Goal: Task Accomplishment & Management: Use online tool/utility

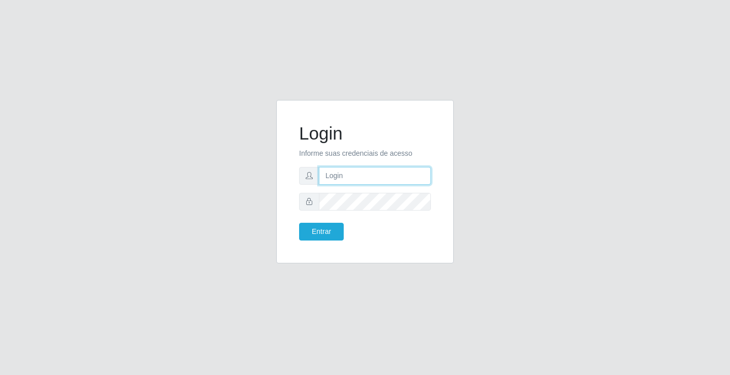
click at [371, 176] on input "text" at bounding box center [375, 176] width 112 height 18
type input "zivaneide@ideal"
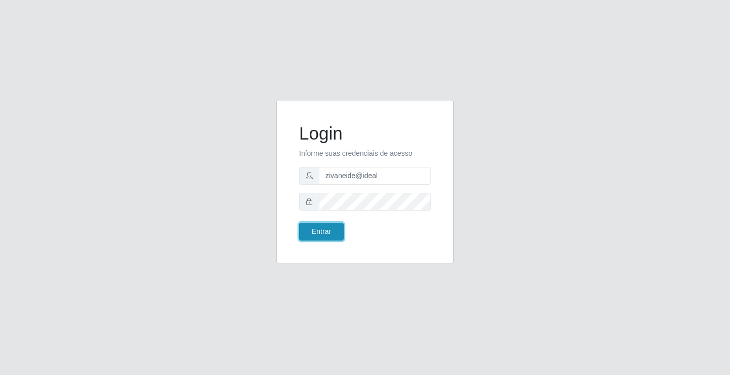
click at [330, 228] on button "Entrar" at bounding box center [321, 232] width 45 height 18
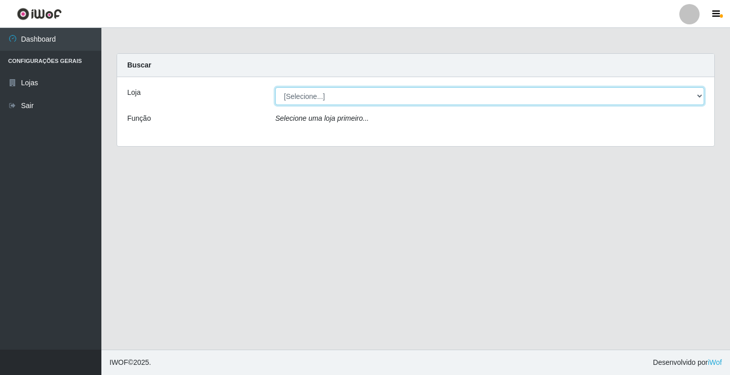
click at [698, 93] on select "[Selecione...] Ideal - Conceição" at bounding box center [489, 96] width 429 height 18
select select "231"
click at [275, 87] on select "[Selecione...] Ideal - Conceição" at bounding box center [489, 96] width 429 height 18
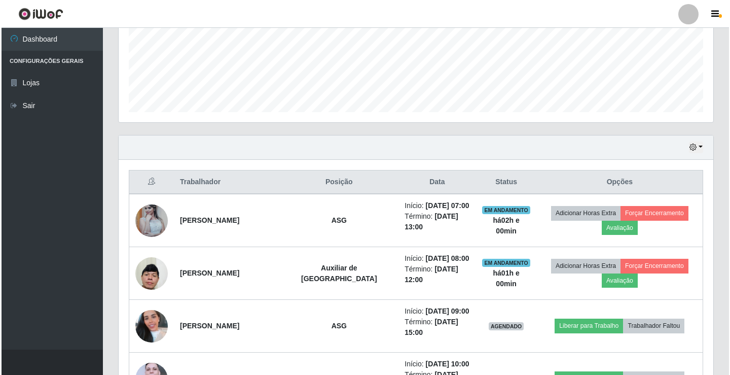
scroll to position [254, 0]
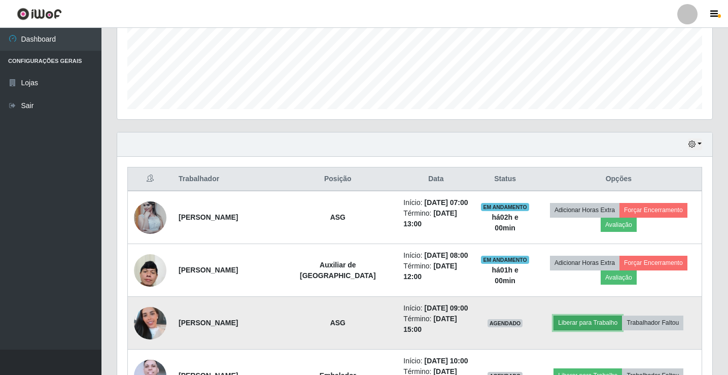
click at [587, 319] on button "Liberar para Trabalho" at bounding box center [587, 322] width 68 height 14
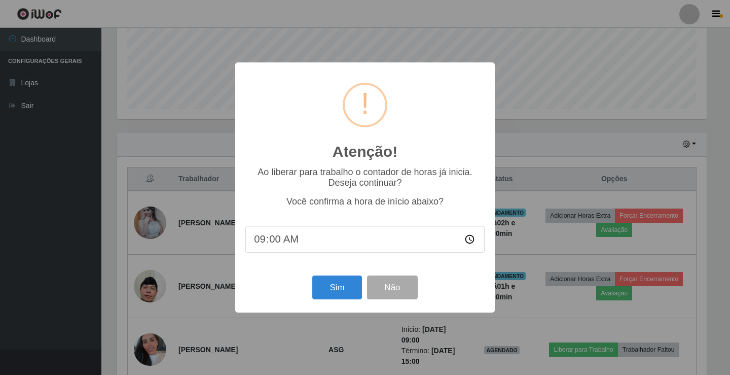
click at [320, 302] on div "Sim Não" at bounding box center [364, 287] width 239 height 29
click at [329, 284] on button "Sim" at bounding box center [336, 287] width 49 height 24
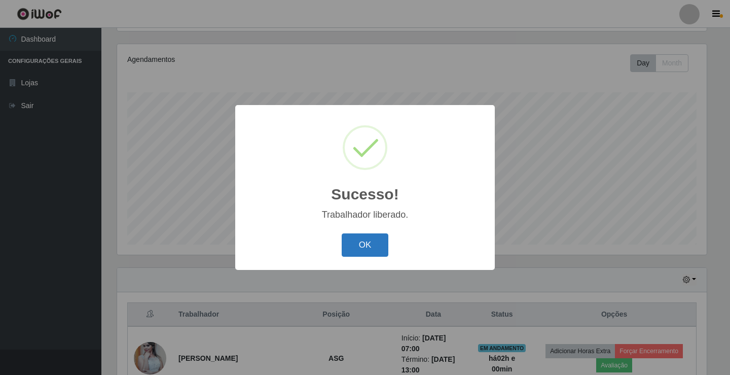
click at [349, 251] on button "OK" at bounding box center [365, 245] width 47 height 24
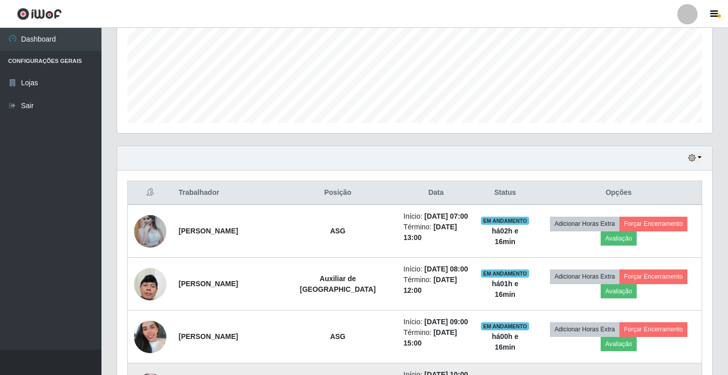
scroll to position [291, 0]
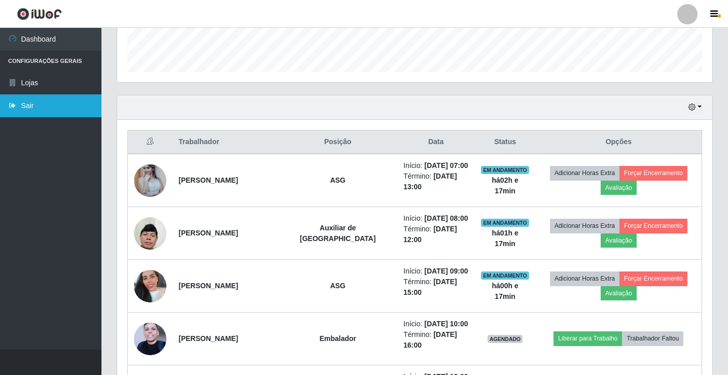
click at [34, 108] on link "Sair" at bounding box center [50, 105] width 101 height 23
